Goal: Task Accomplishment & Management: Complete application form

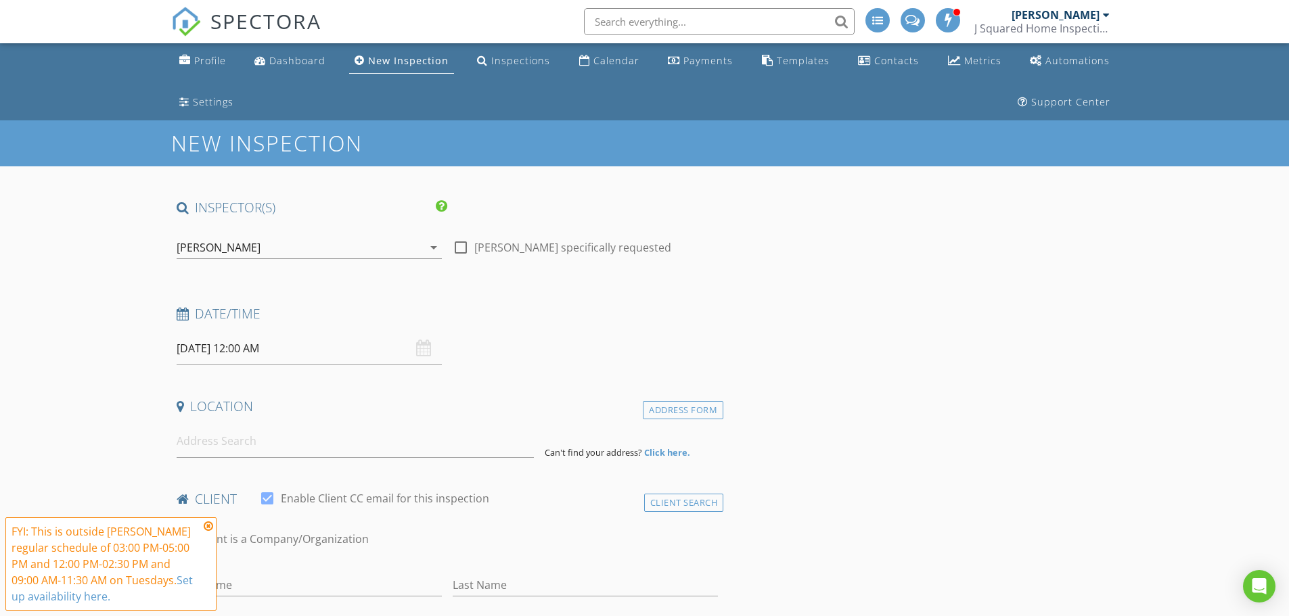
drag, startPoint x: 254, startPoint y: 345, endPoint x: 259, endPoint y: 369, distance: 25.0
click at [257, 331] on div "Date/Time [DATE] 12:00 AM" at bounding box center [447, 335] width 553 height 60
type input "11"
type input "[DATE] 11:00 PM"
click at [254, 582] on span at bounding box center [254, 587] width 9 height 14
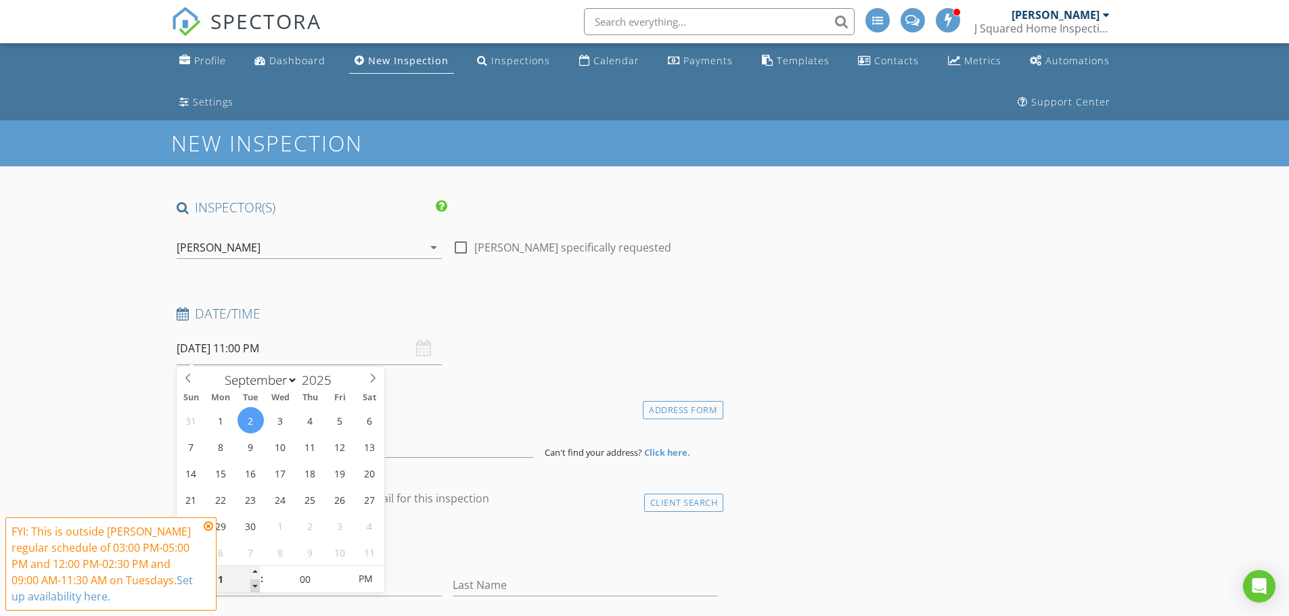
type input "10"
click at [253, 583] on span at bounding box center [254, 587] width 9 height 14
type input "[DATE] 10:00 AM"
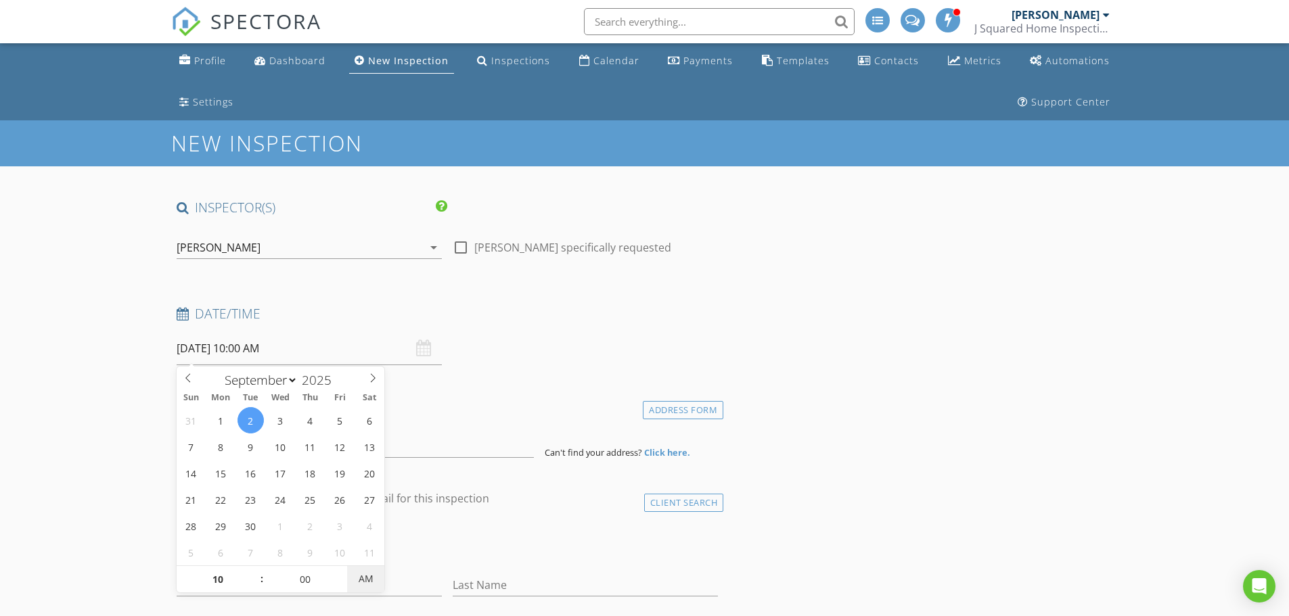
click at [358, 583] on span "AM" at bounding box center [365, 579] width 37 height 27
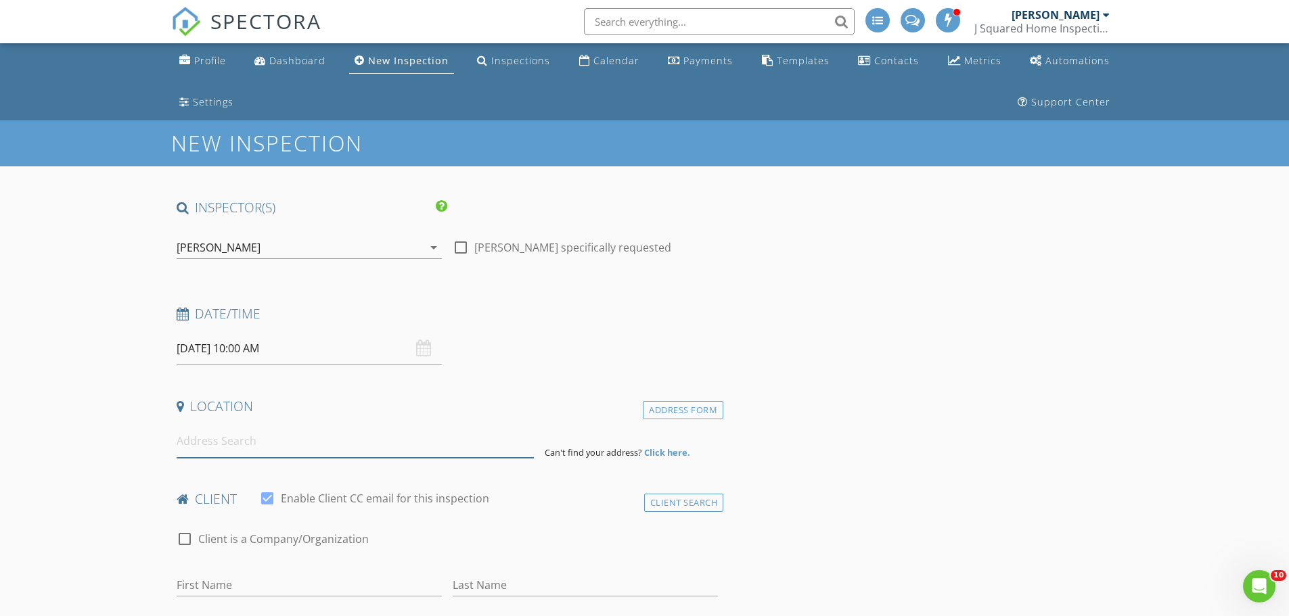
click at [427, 442] on input at bounding box center [355, 441] width 357 height 33
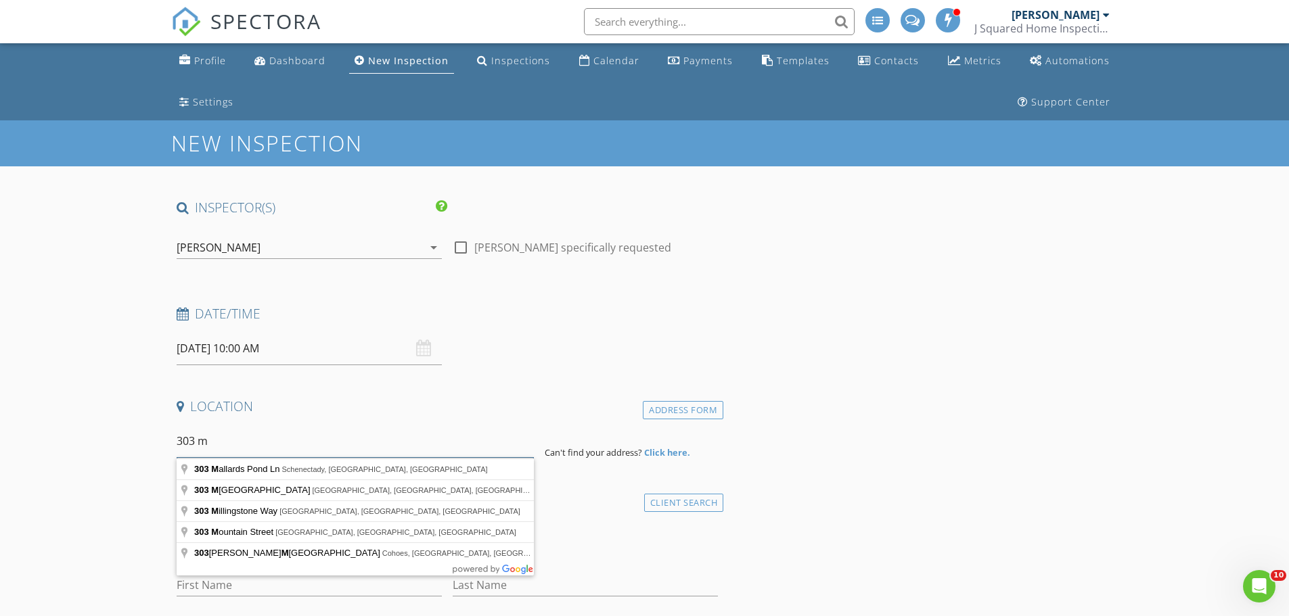
type input "303 m"
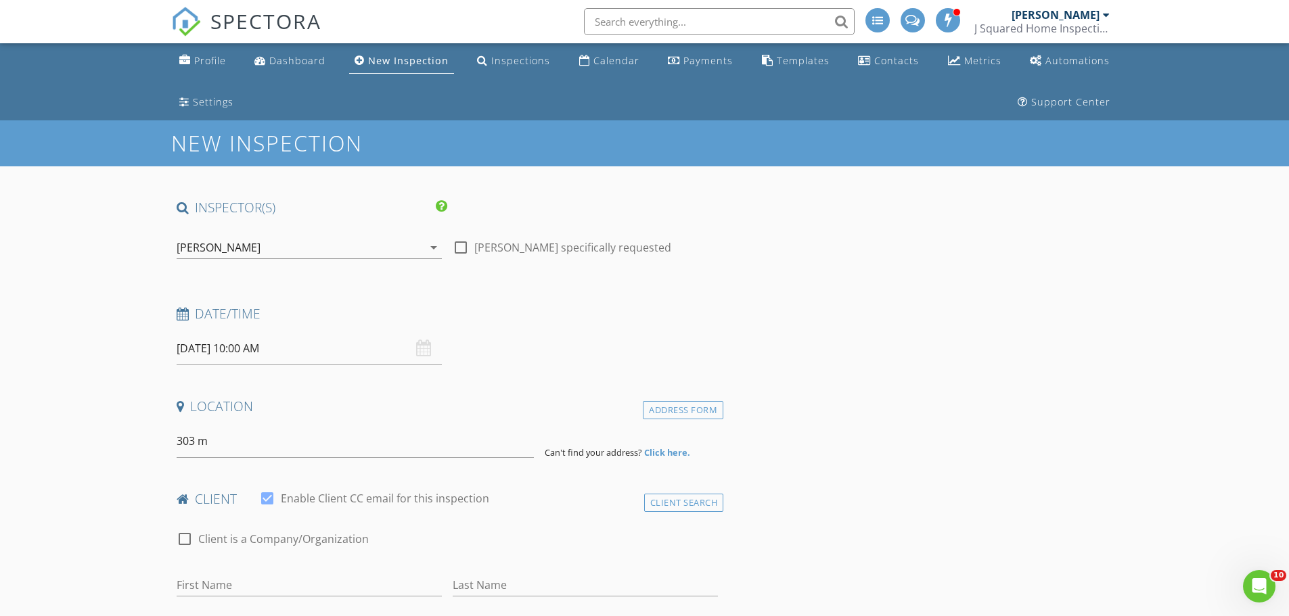
click at [708, 22] on input "text" at bounding box center [719, 21] width 271 height 27
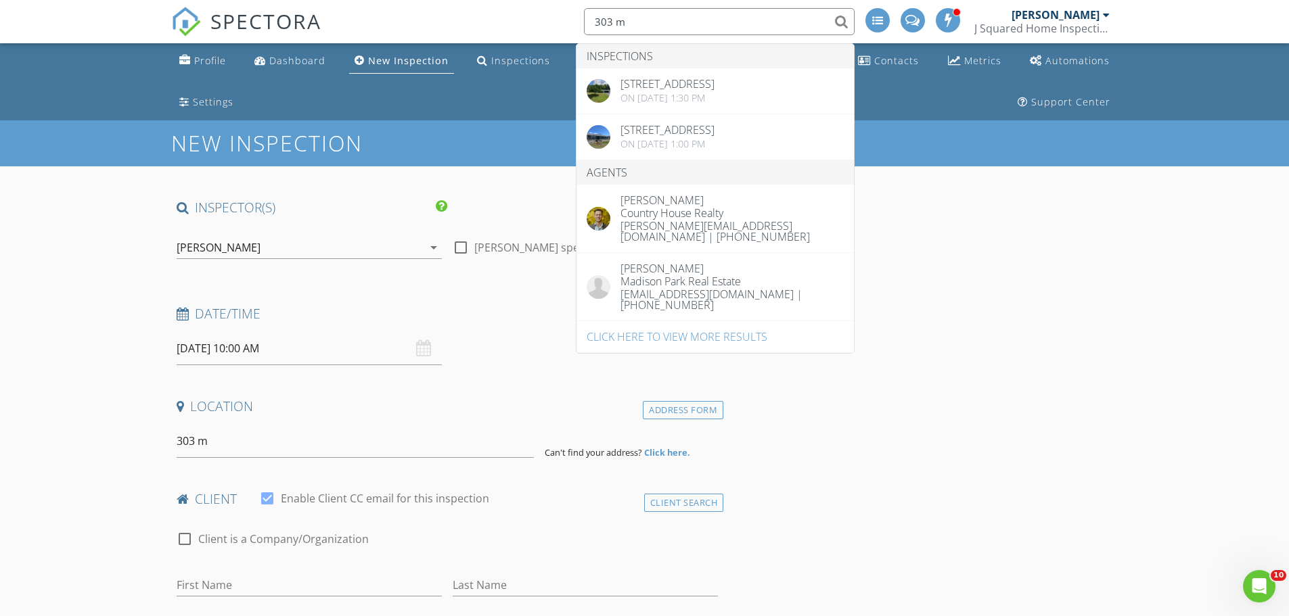
type input "303 m"
click at [231, 443] on input "303 m" at bounding box center [355, 441] width 357 height 33
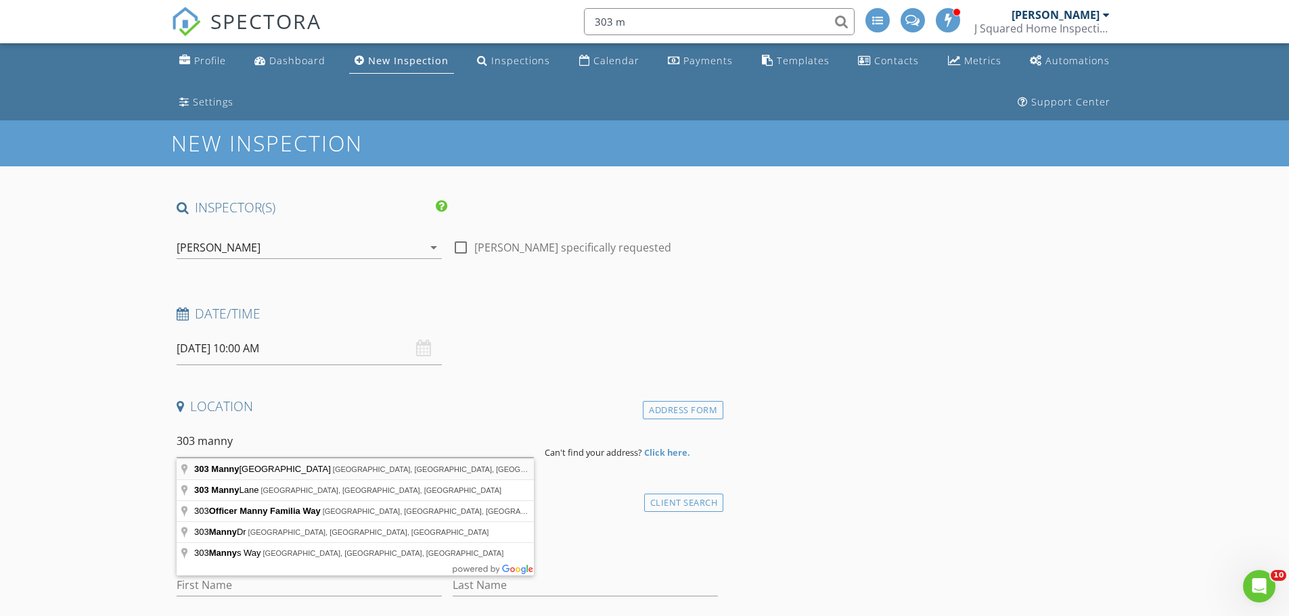
type input "[STREET_ADDRESS]"
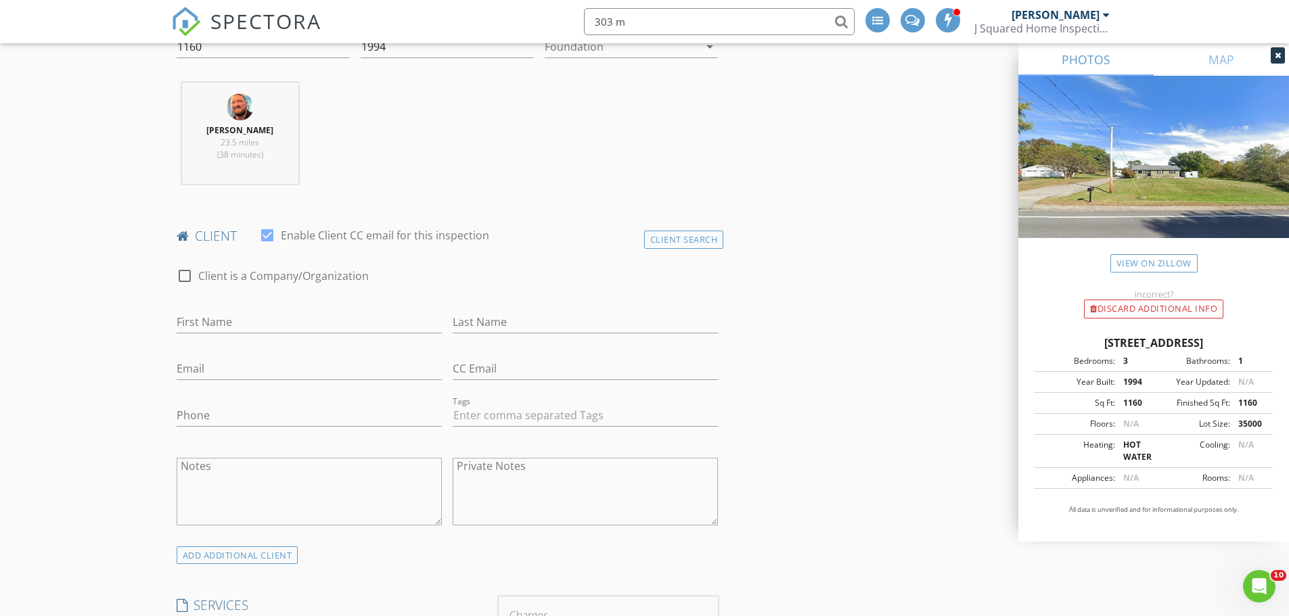
scroll to position [541, 0]
click at [202, 320] on input "First Name" at bounding box center [309, 321] width 265 height 22
type input "Mark"
type input "Tack"
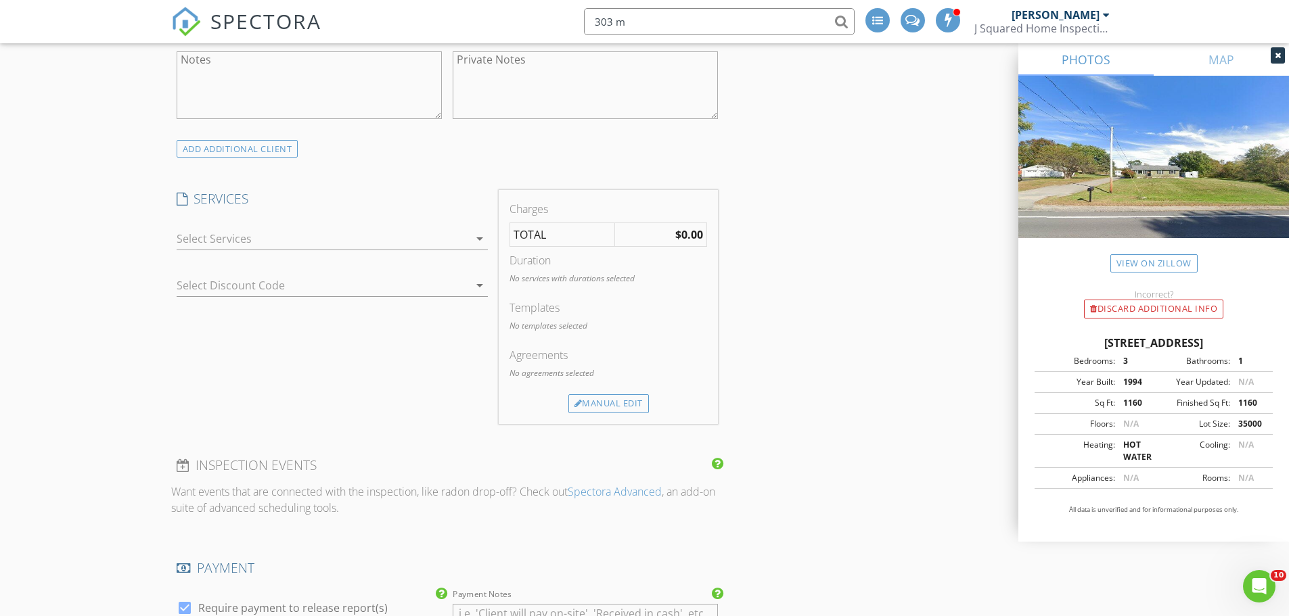
scroll to position [947, 0]
type input "[EMAIL_ADDRESS][DOMAIN_NAME]"
click at [231, 237] on div at bounding box center [323, 238] width 292 height 22
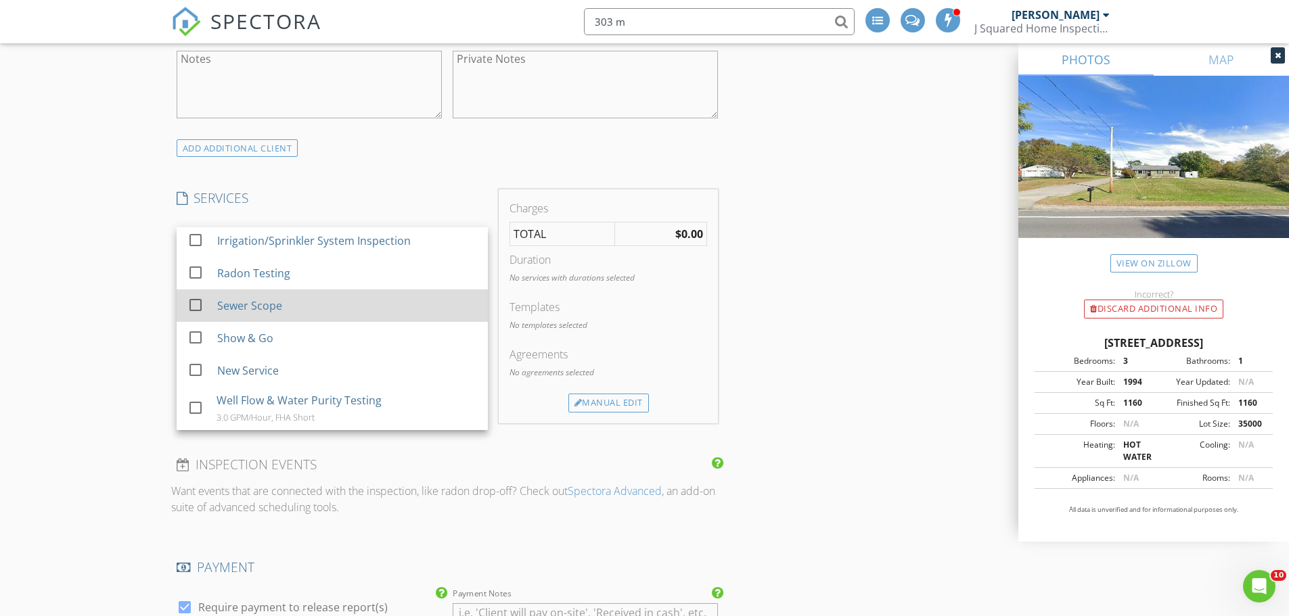
scroll to position [203, 0]
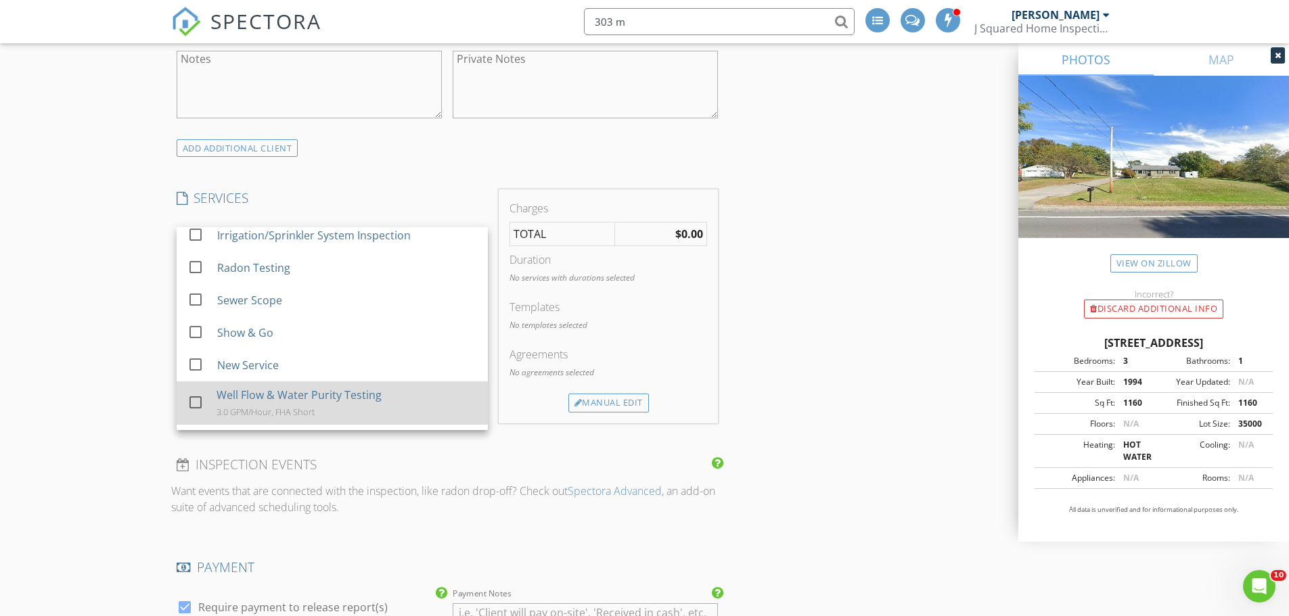
click at [189, 406] on div at bounding box center [195, 402] width 23 height 23
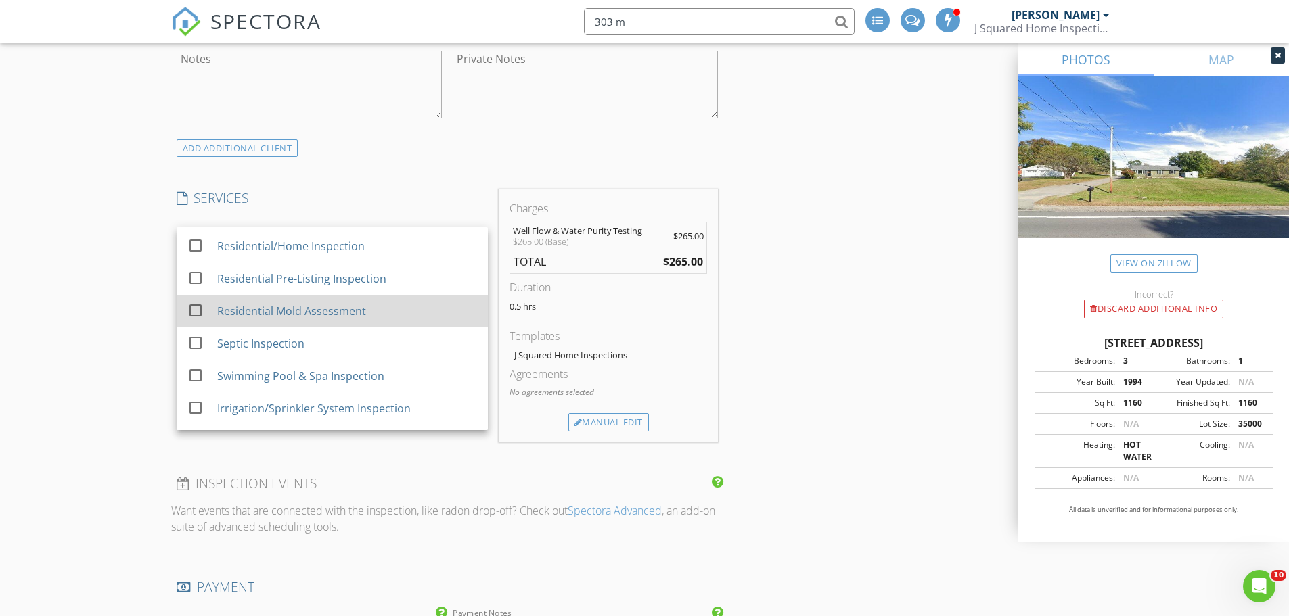
scroll to position [24, 0]
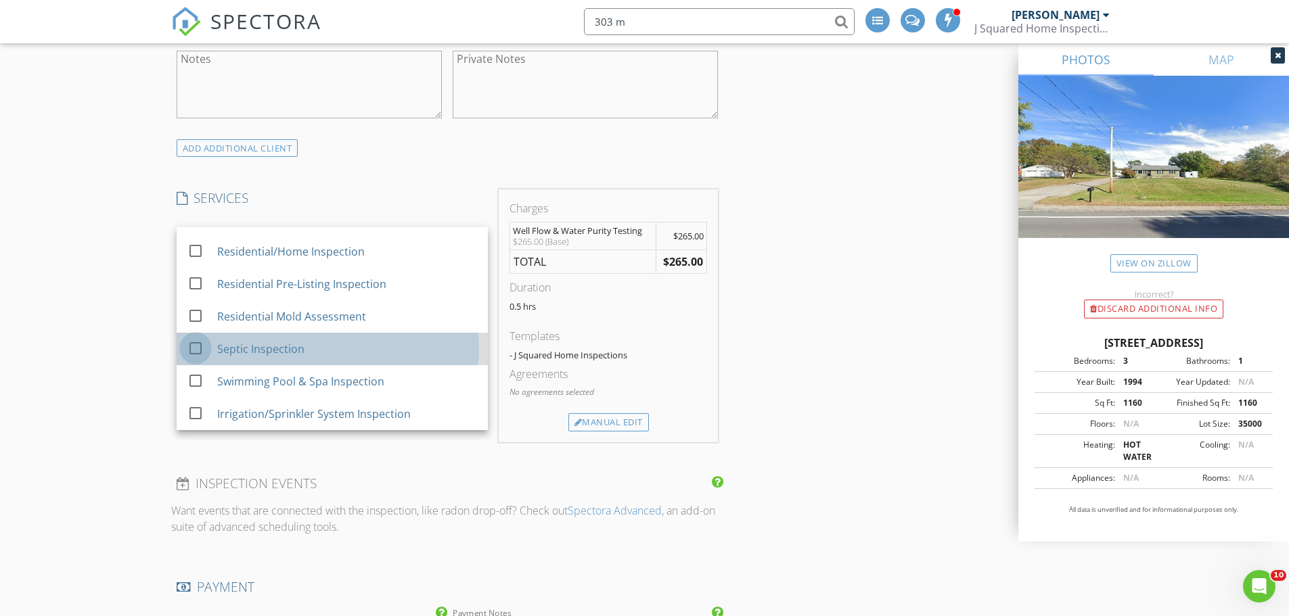
click at [195, 348] on div at bounding box center [195, 348] width 23 height 23
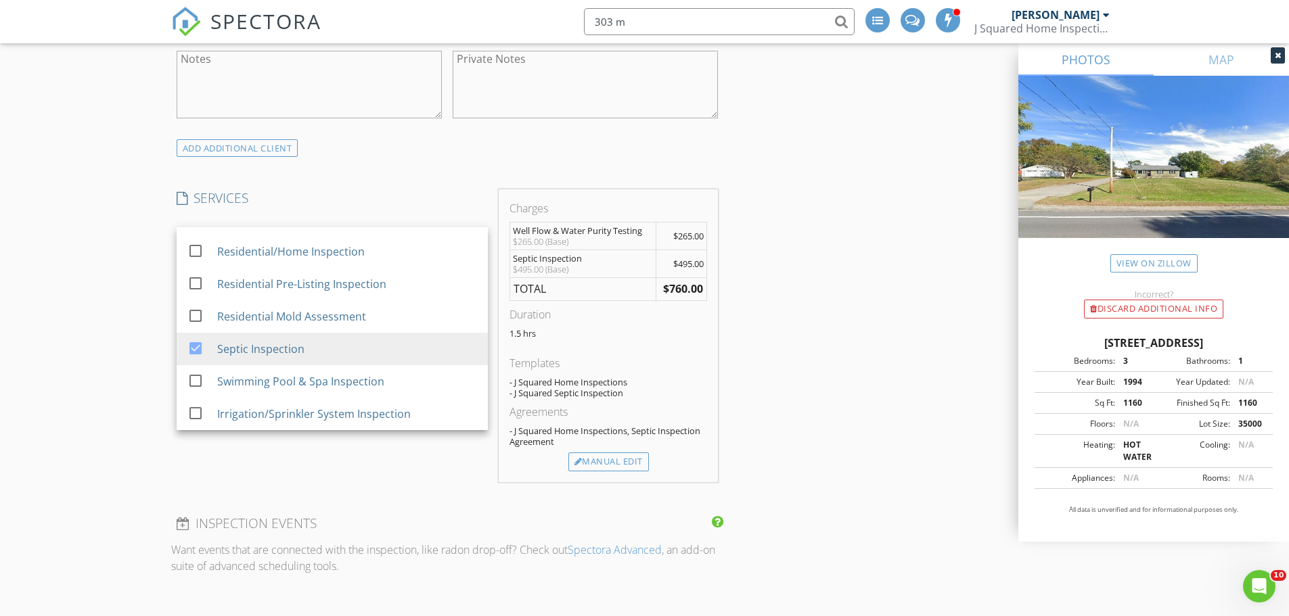
click at [817, 309] on div "INSPECTOR(S) check_box [PERSON_NAME] PRIMARY [PERSON_NAME] check_box_outline_bl…" at bounding box center [644, 488] width 947 height 2473
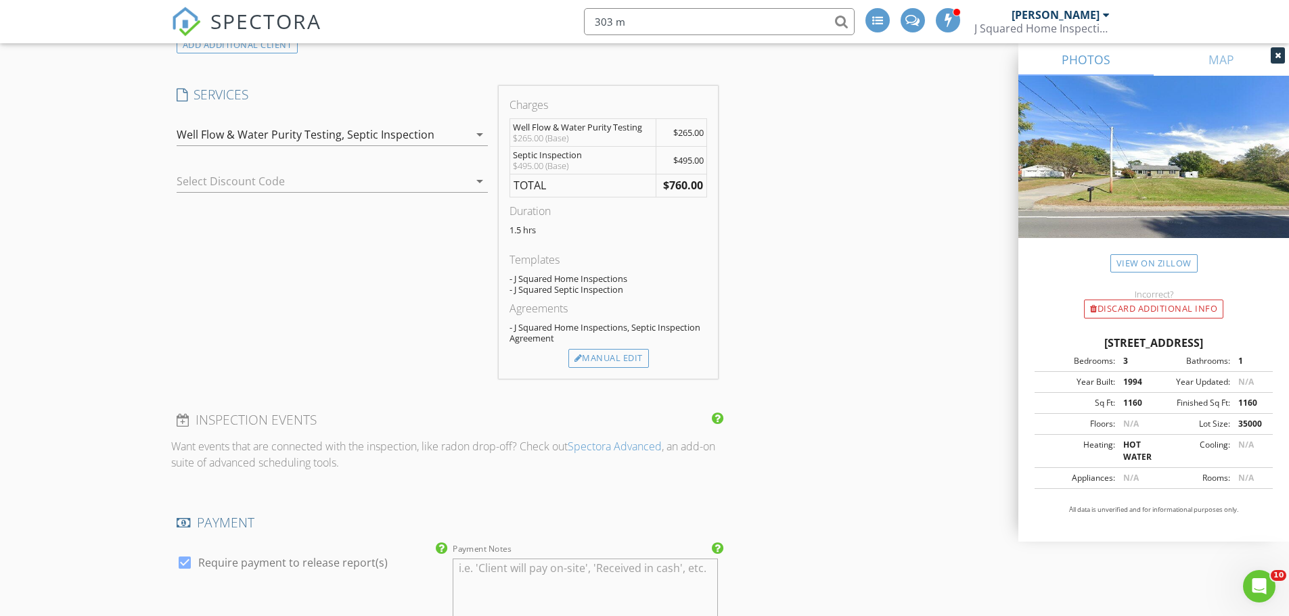
scroll to position [1286, 0]
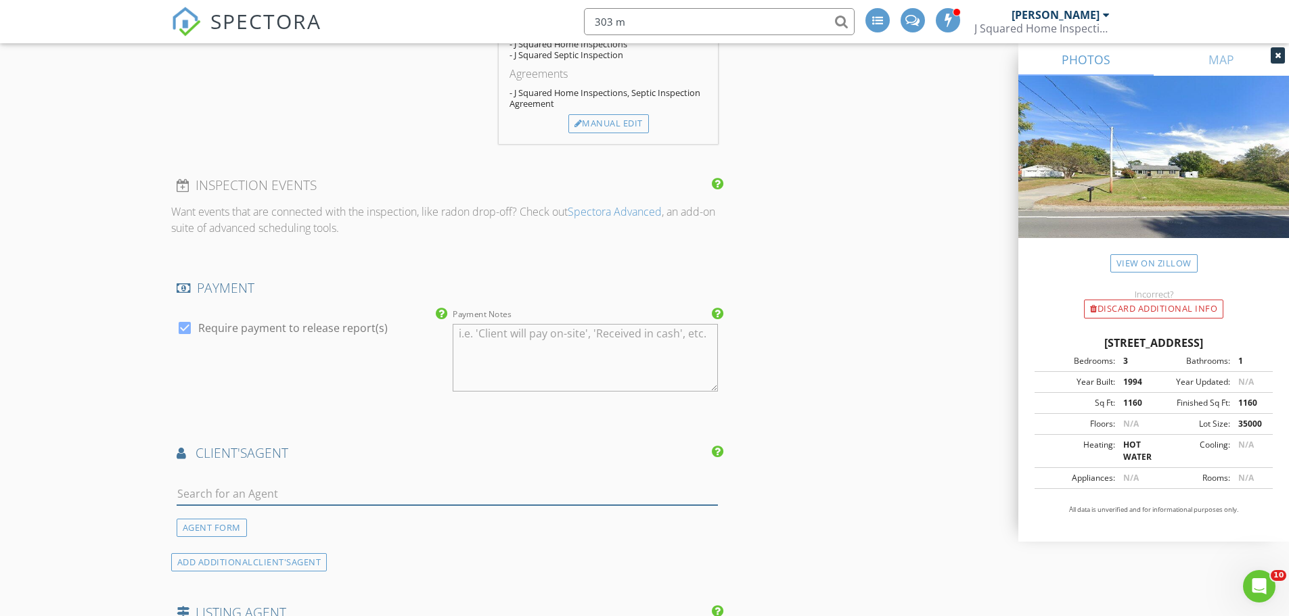
click at [287, 498] on input "text" at bounding box center [448, 494] width 542 height 22
type input "garv"
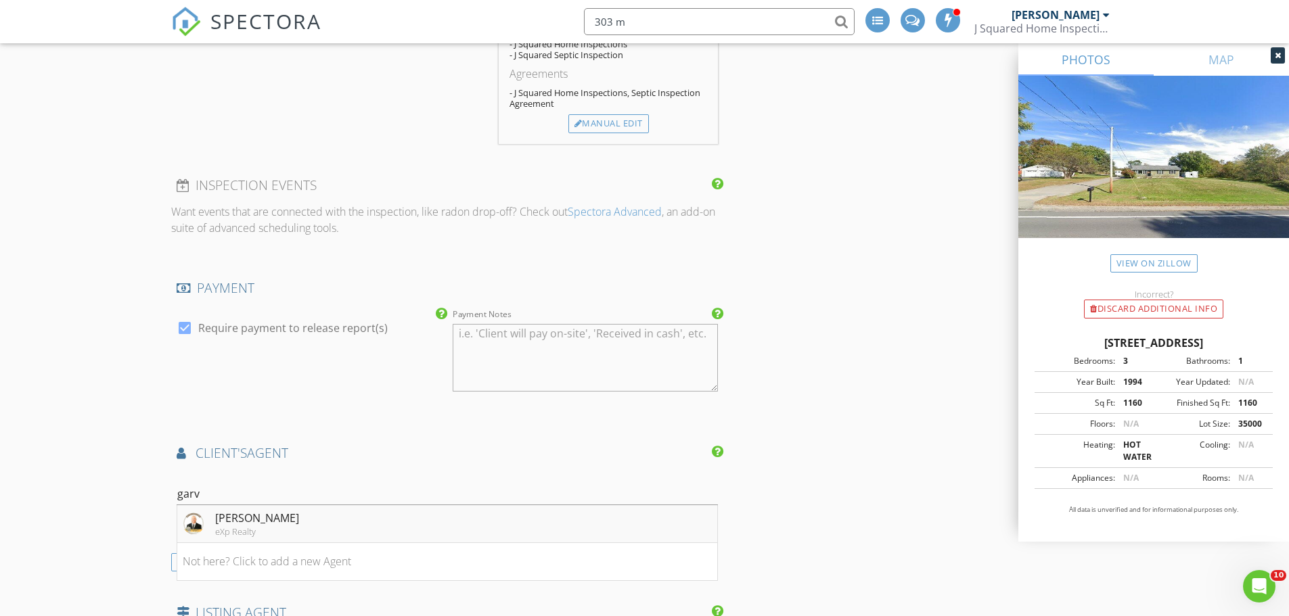
click at [221, 525] on div "[PERSON_NAME]" at bounding box center [257, 518] width 84 height 16
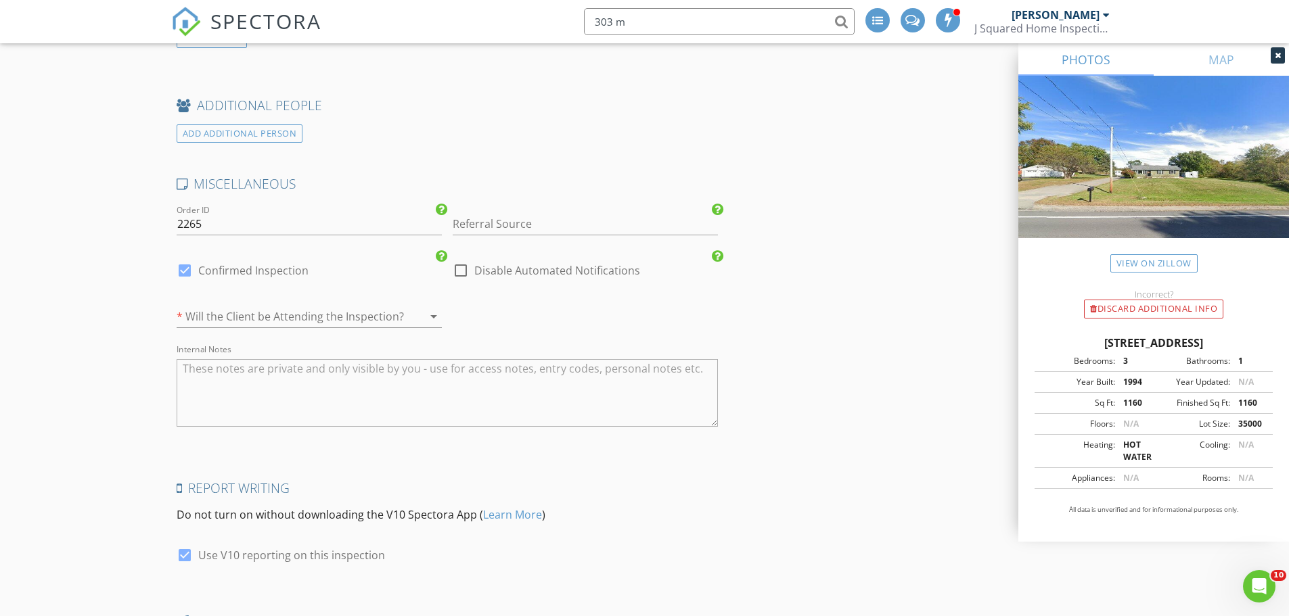
scroll to position [2345, 0]
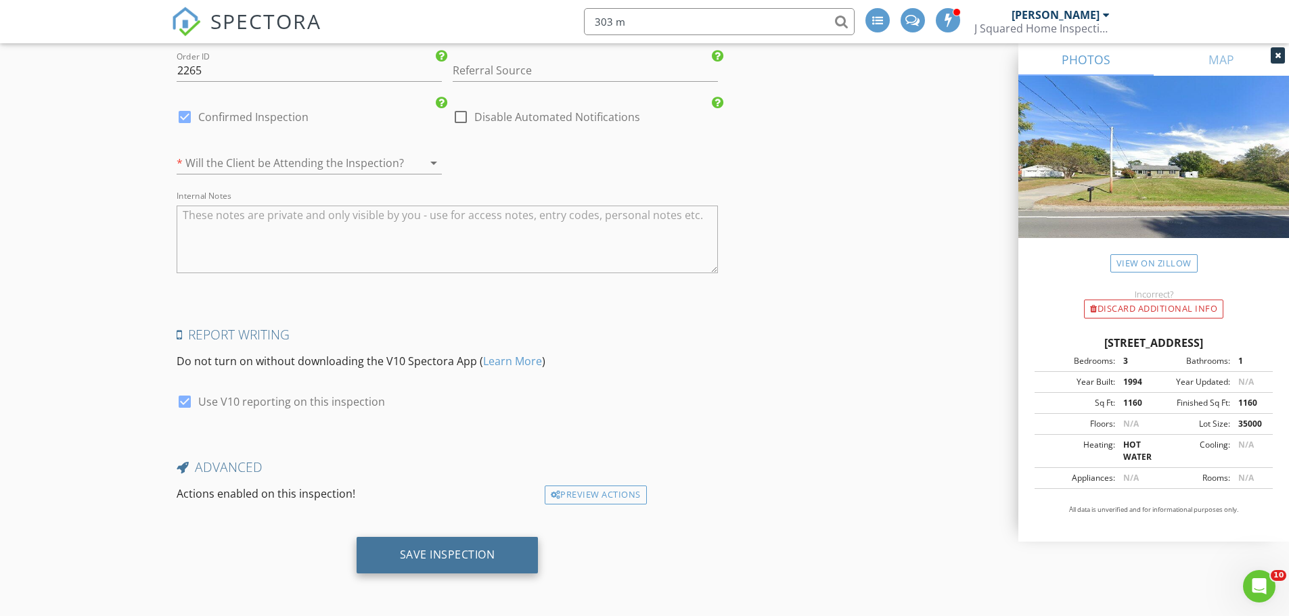
click at [450, 554] on div "Save Inspection" at bounding box center [447, 555] width 95 height 14
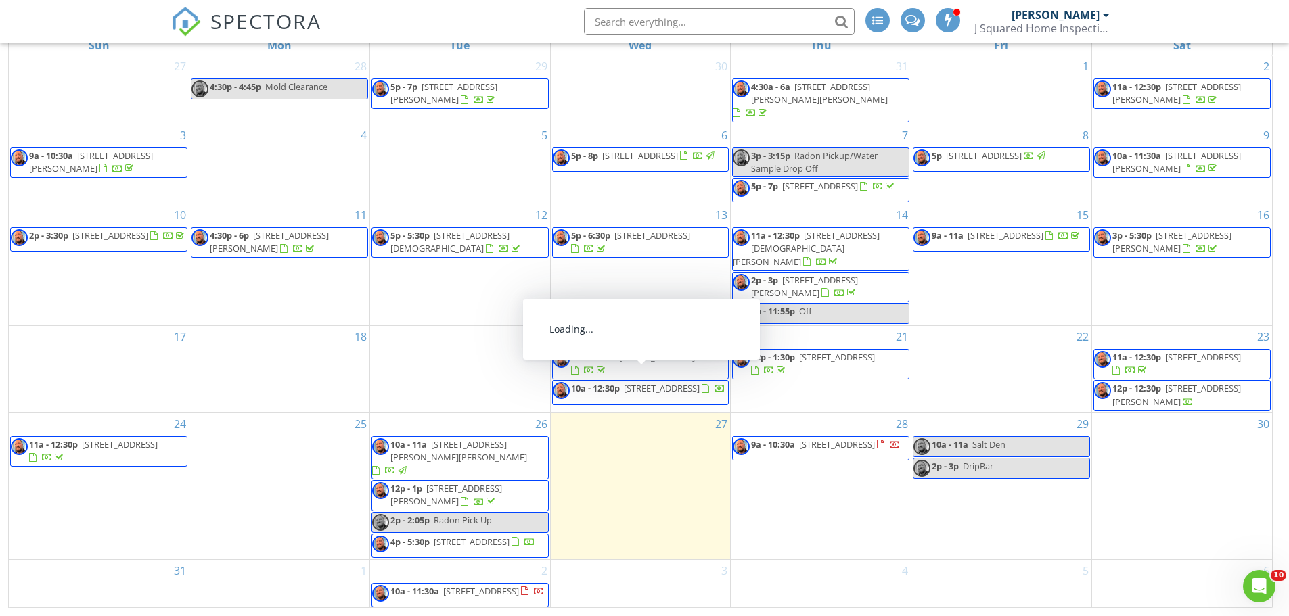
click at [806, 502] on div "28 9a - 10:30a 236 Longhouse Ln, Slingerlands 12159" at bounding box center [821, 486] width 180 height 146
